Goal: Check status: Check status

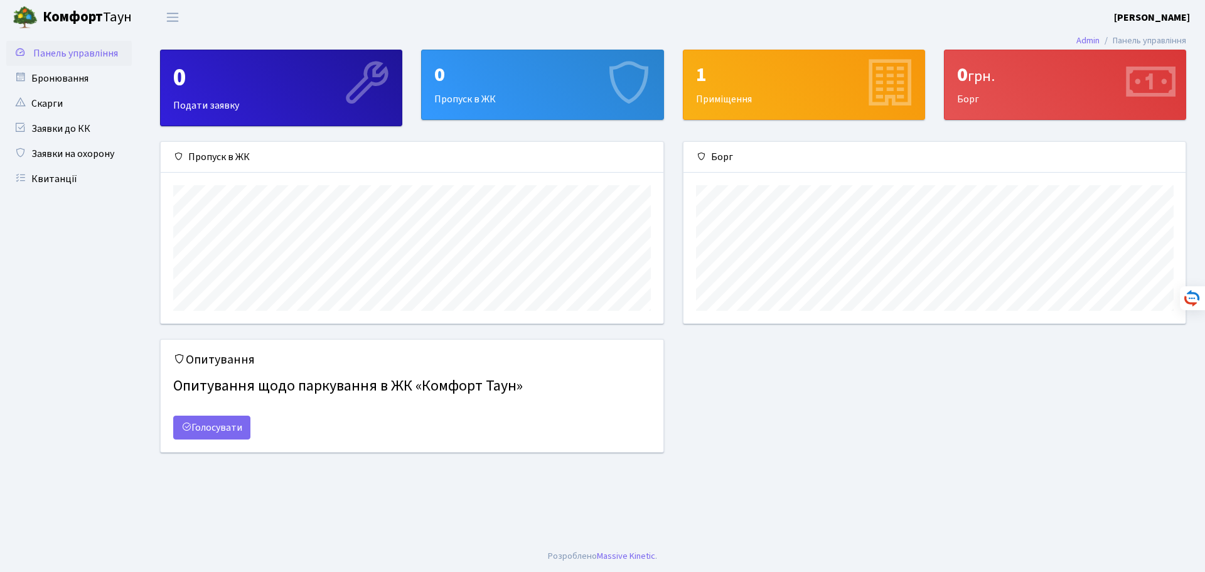
scroll to position [181, 502]
click at [1029, 85] on div "0 грн." at bounding box center [1065, 75] width 216 height 24
click at [61, 175] on link "Квитанції" at bounding box center [69, 178] width 126 height 25
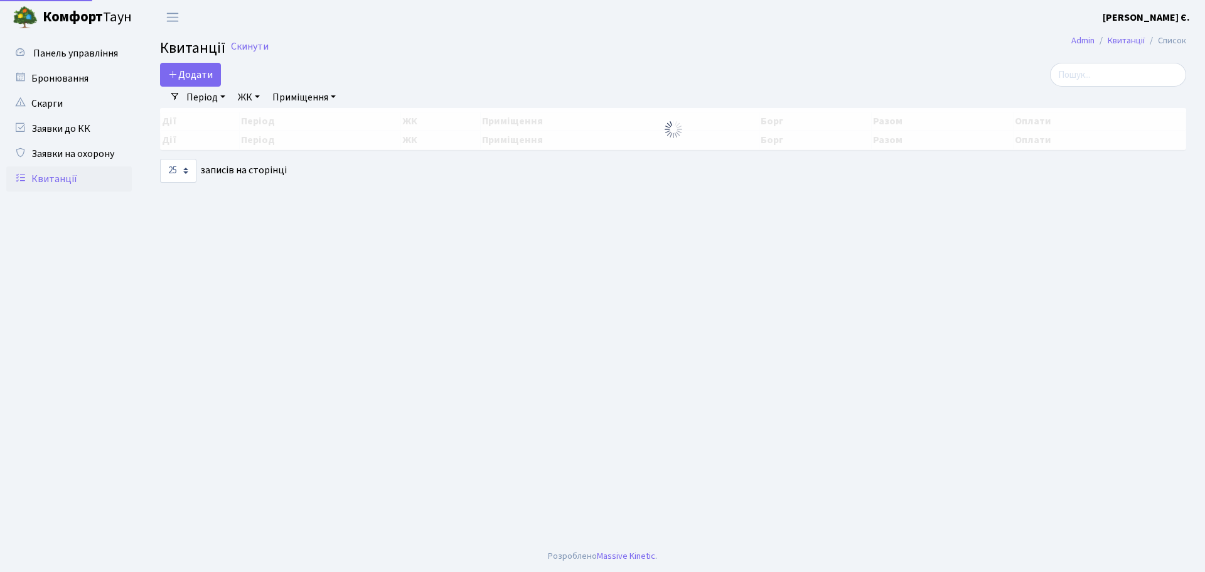
select select "25"
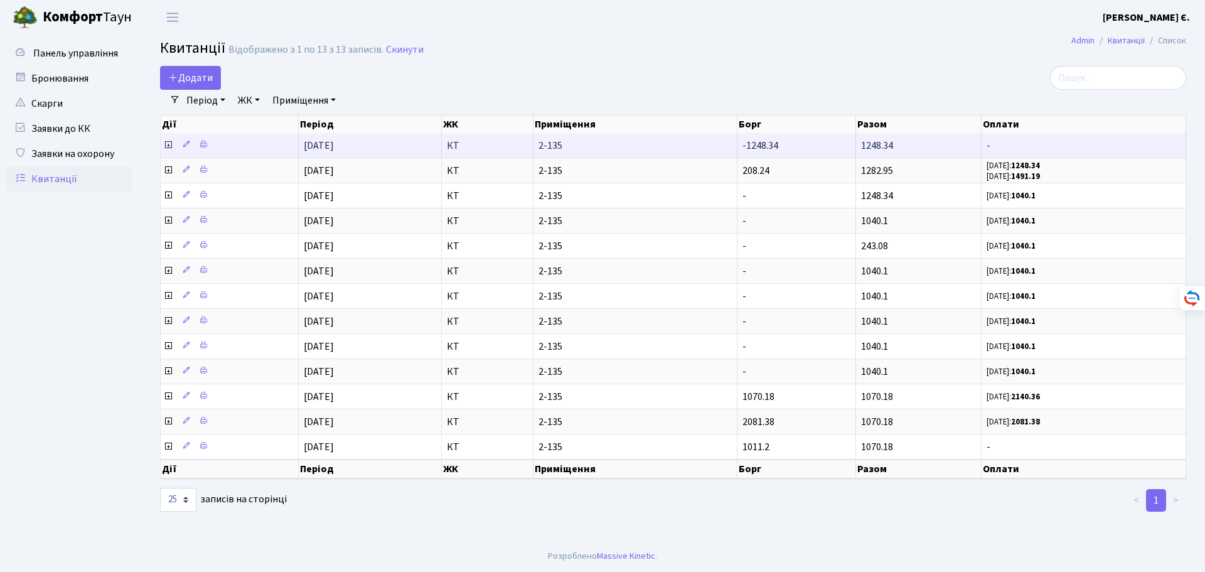
click at [171, 142] on icon at bounding box center [168, 145] width 10 height 10
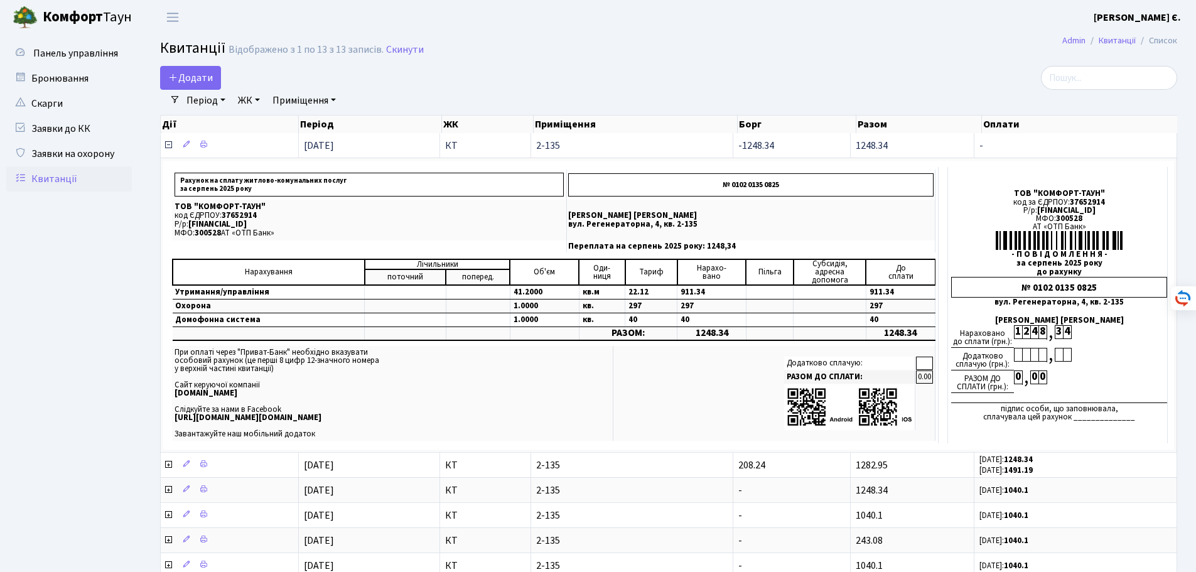
click at [171, 142] on icon at bounding box center [168, 145] width 10 height 10
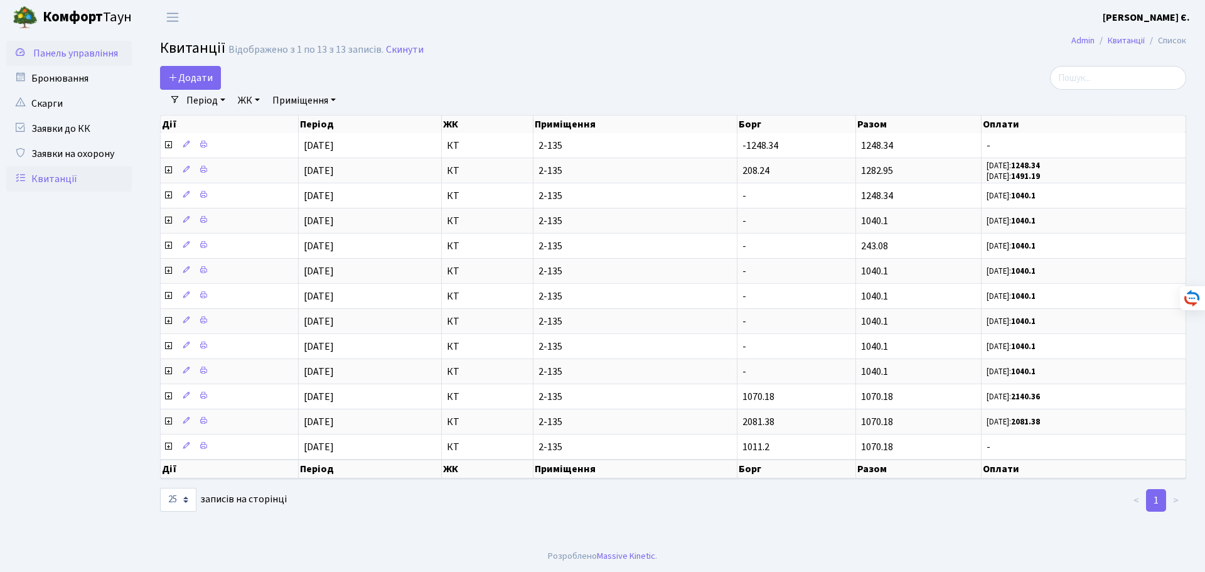
click at [105, 46] on link "Панель управління" at bounding box center [69, 53] width 126 height 25
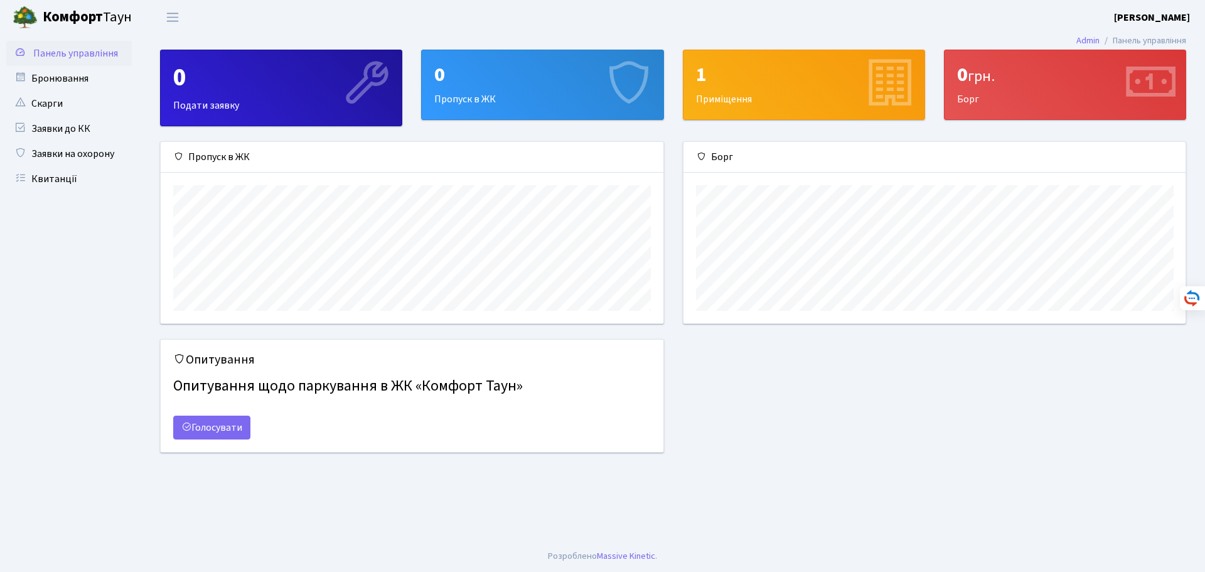
scroll to position [181, 502]
click at [1107, 79] on div "0 грн." at bounding box center [1065, 75] width 216 height 24
